Goal: Check status: Check status

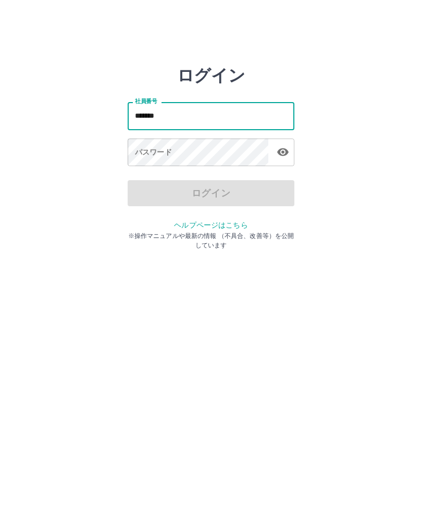
type input "*******"
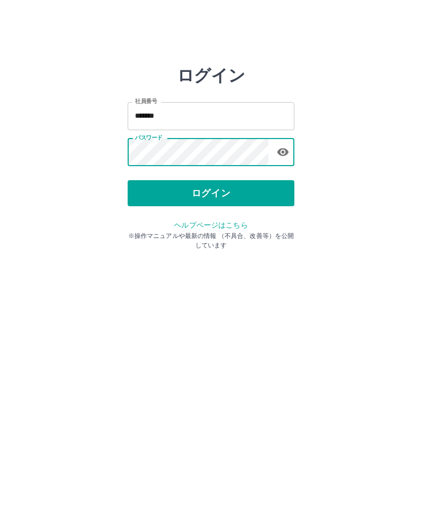
click at [231, 195] on button "ログイン" at bounding box center [211, 193] width 167 height 26
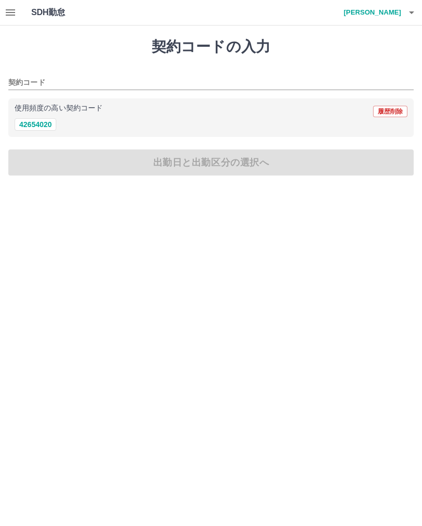
click at [8, 9] on icon "button" at bounding box center [10, 12] width 13 height 13
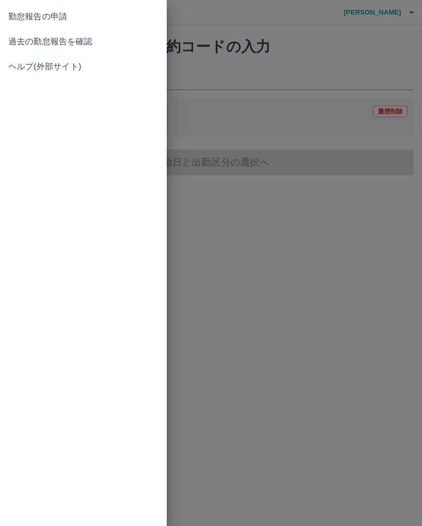
click at [94, 46] on span "過去の勤怠報告を確認" at bounding box center [83, 41] width 150 height 13
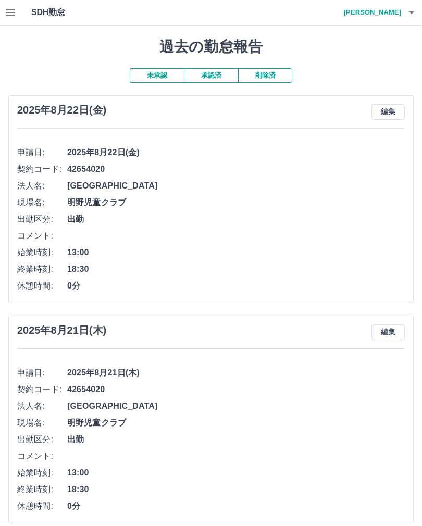
click at [151, 70] on button "未承認" at bounding box center [157, 75] width 54 height 15
click at [149, 71] on button "未承認" at bounding box center [157, 75] width 54 height 15
click at [218, 72] on button "承認済" at bounding box center [211, 75] width 54 height 15
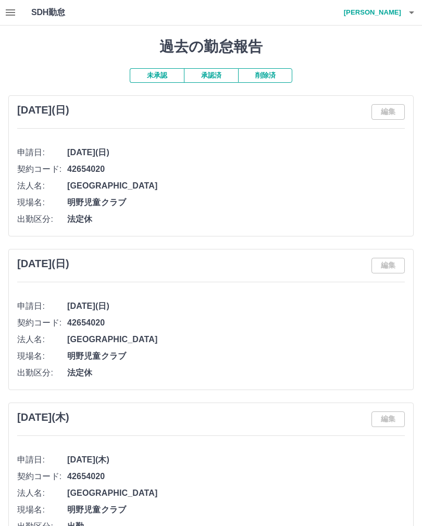
click at [157, 71] on button "未承認" at bounding box center [157, 75] width 54 height 15
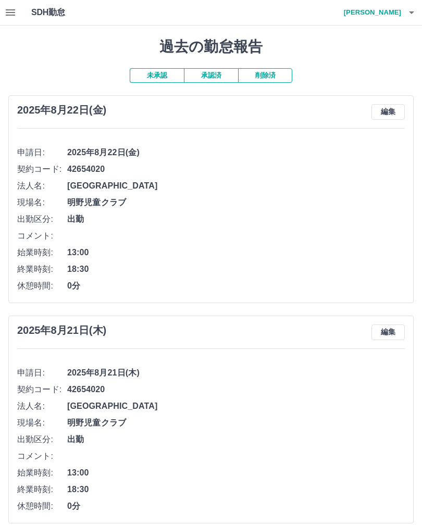
click at [405, 16] on icon "button" at bounding box center [411, 12] width 13 height 13
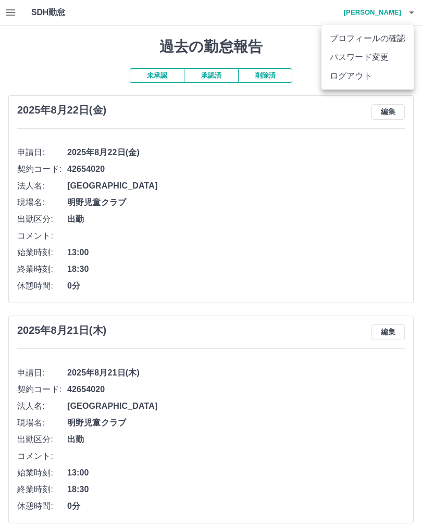
click at [359, 80] on li "ログアウト" at bounding box center [367, 76] width 92 height 19
